Goal: Transaction & Acquisition: Purchase product/service

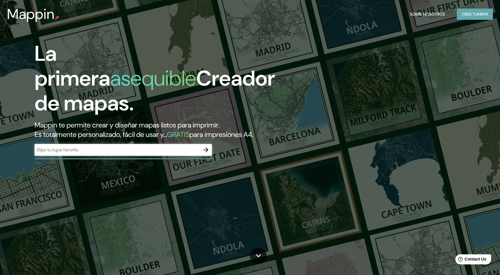
click at [462, 13] on font "Crea tu" at bounding box center [469, 14] width 16 height 5
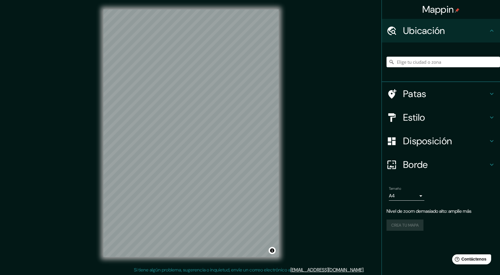
click at [380, 34] on div "Mappin Ubicación Patas Estilo Disposición Borde Elige un borde. Consejo : puede…" at bounding box center [250, 138] width 500 height 276
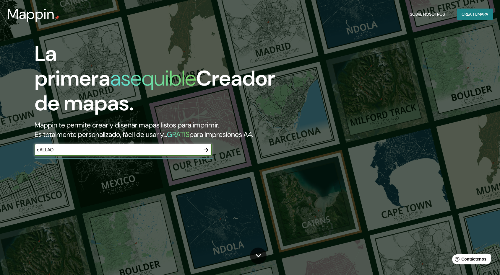
type input "cALLAO"
click at [206, 149] on icon "button" at bounding box center [205, 149] width 7 height 7
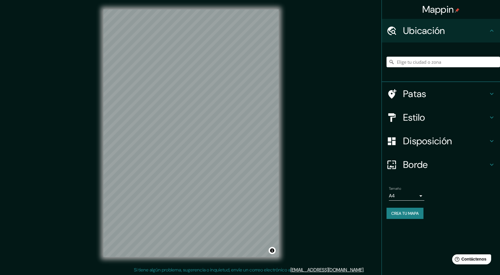
scroll to position [0, 0]
click at [316, 147] on div "Mappin Ubicación Patas Estilo Disposición Borde Elige un borde. Consejo : puede…" at bounding box center [250, 138] width 500 height 276
